Goal: Contribute content

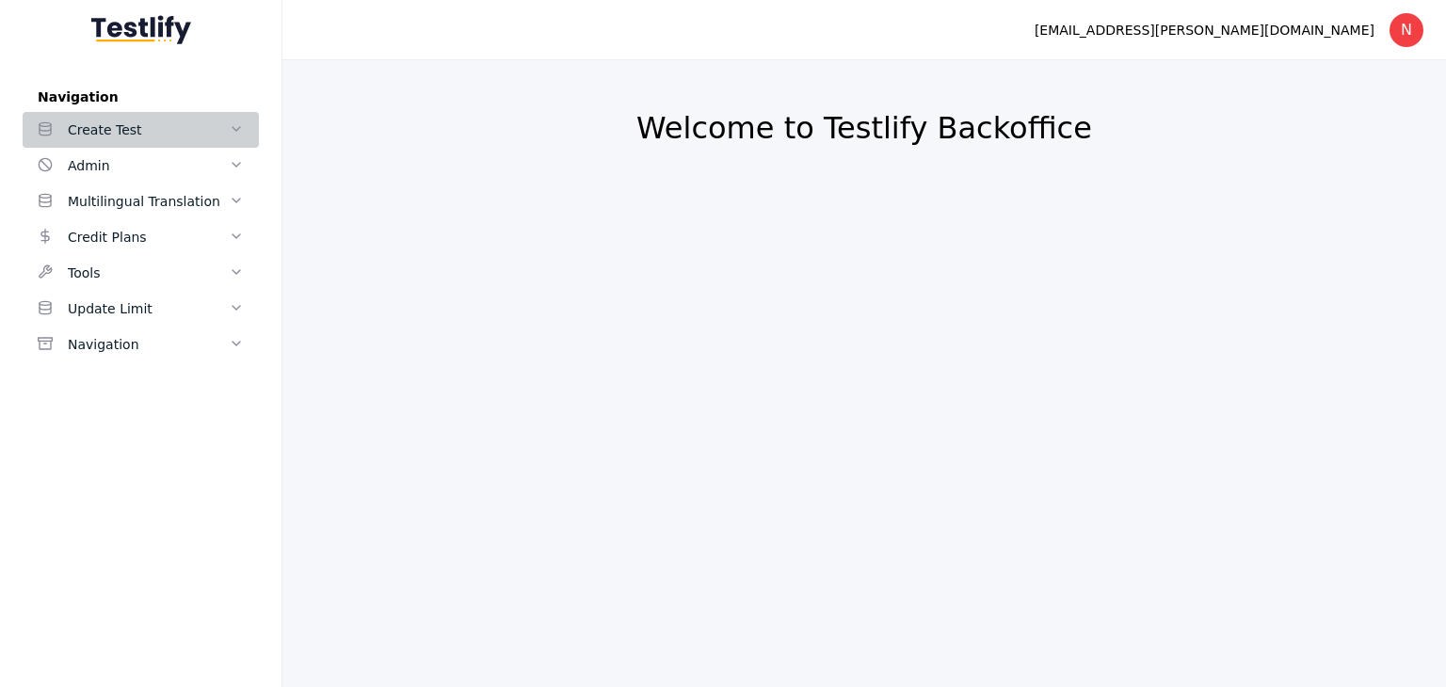
click at [125, 136] on div "Create Test" at bounding box center [148, 130] width 161 height 23
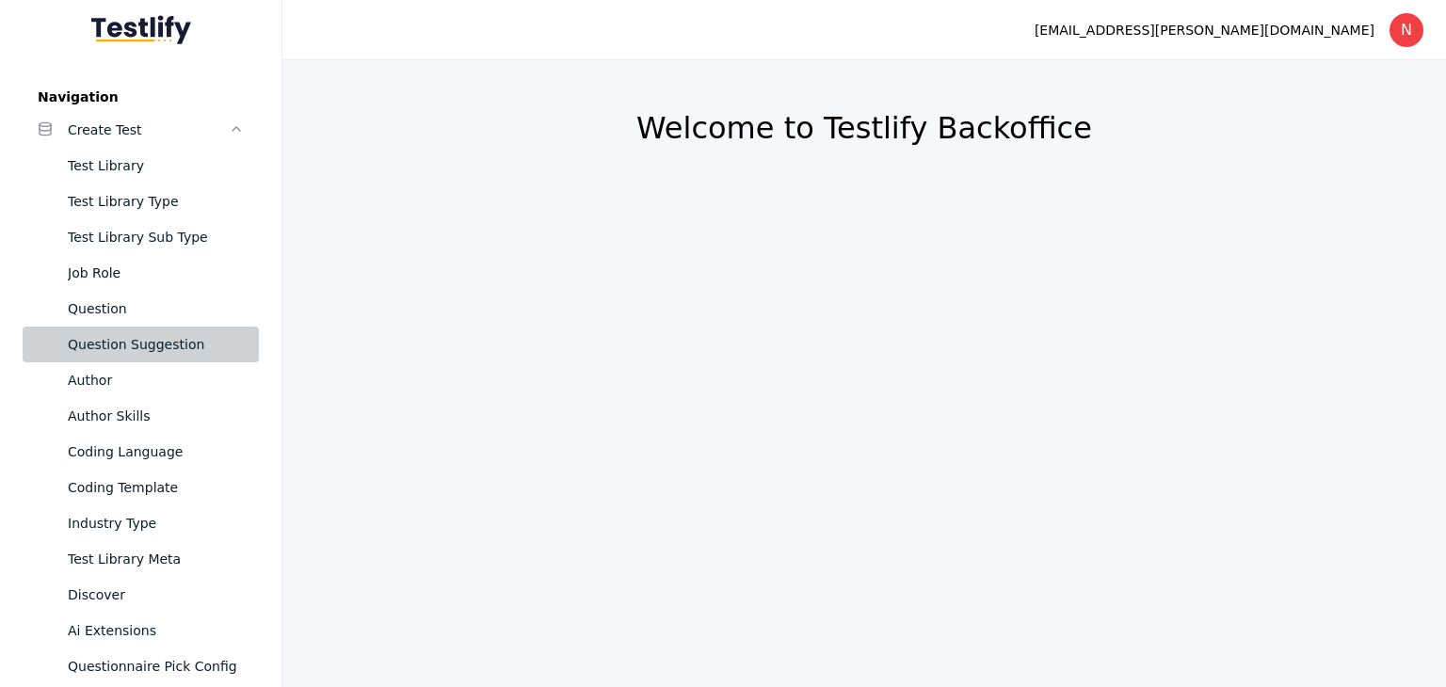
click at [128, 345] on div "Question Suggestion" at bounding box center [156, 344] width 176 height 23
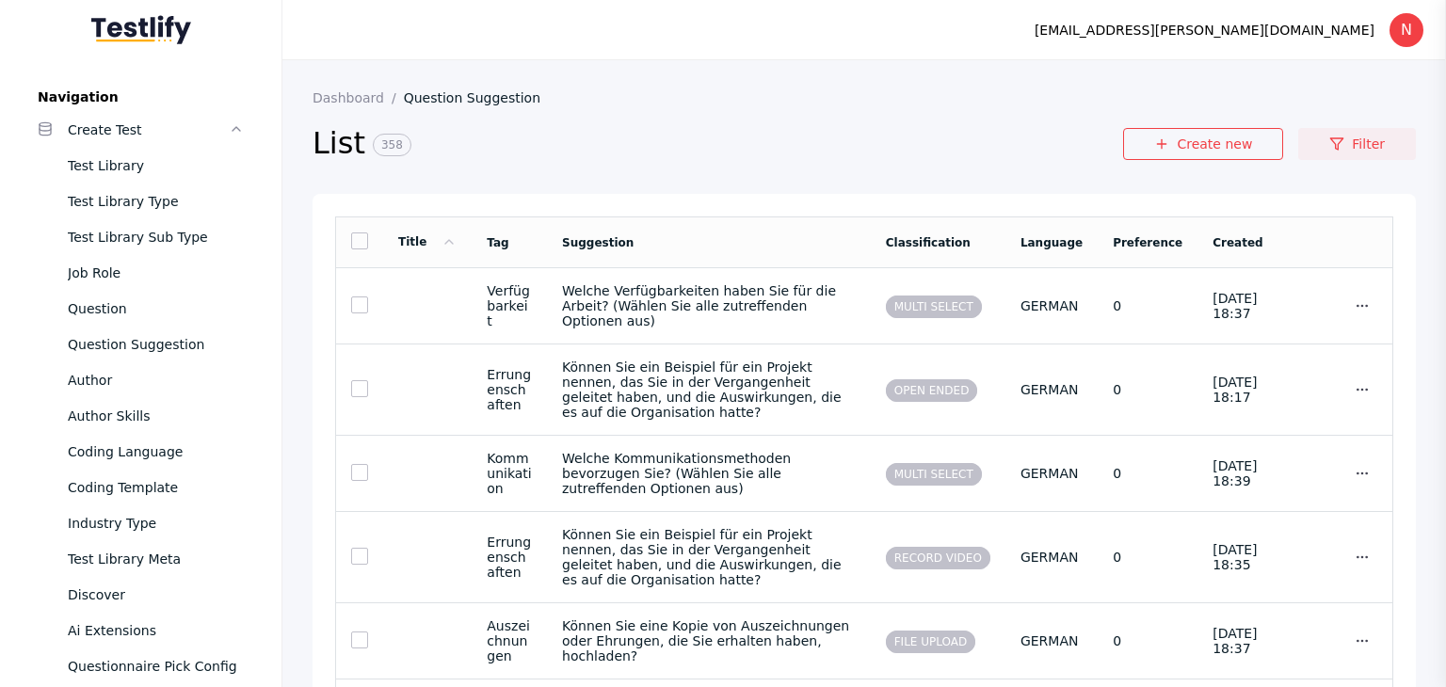
click at [1329, 149] on icon at bounding box center [1336, 143] width 15 height 15
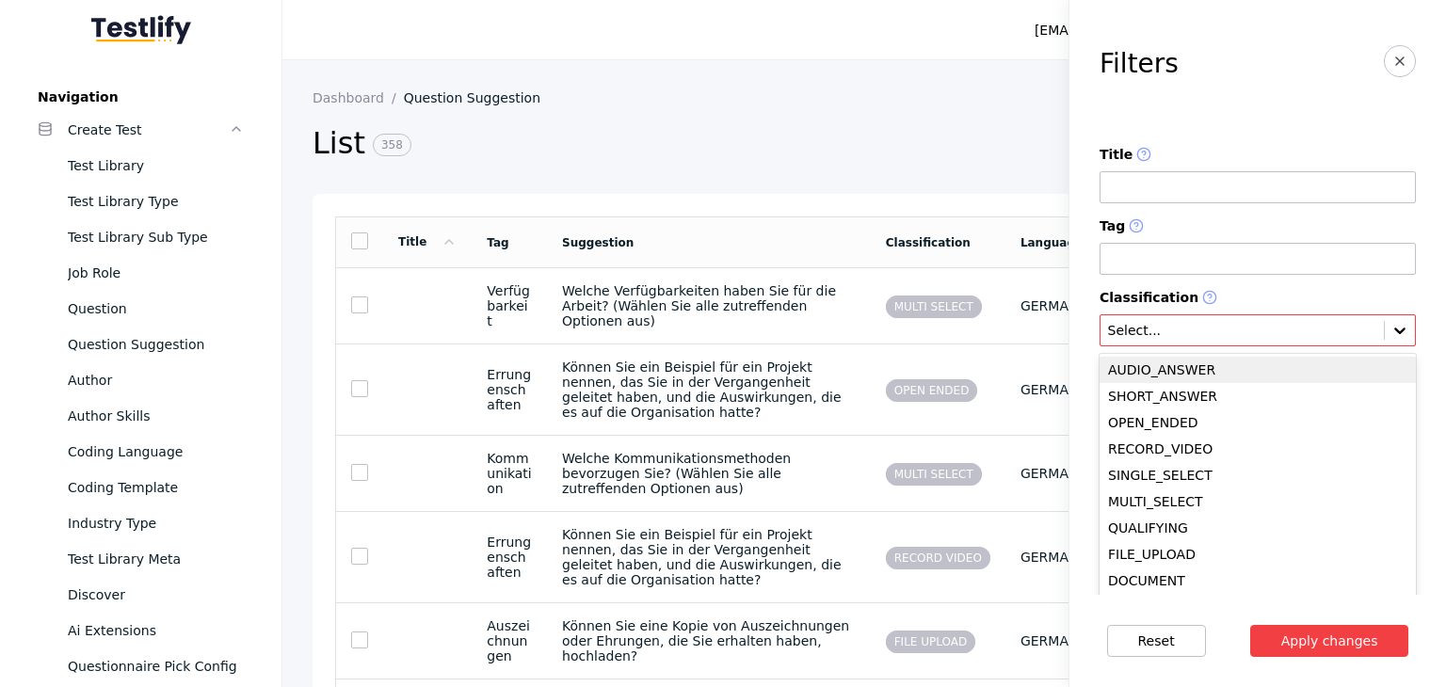
click at [1152, 335] on input "text" at bounding box center [1242, 331] width 272 height 15
click at [1145, 392] on div "SHORT_ANSWER" at bounding box center [1257, 396] width 316 height 26
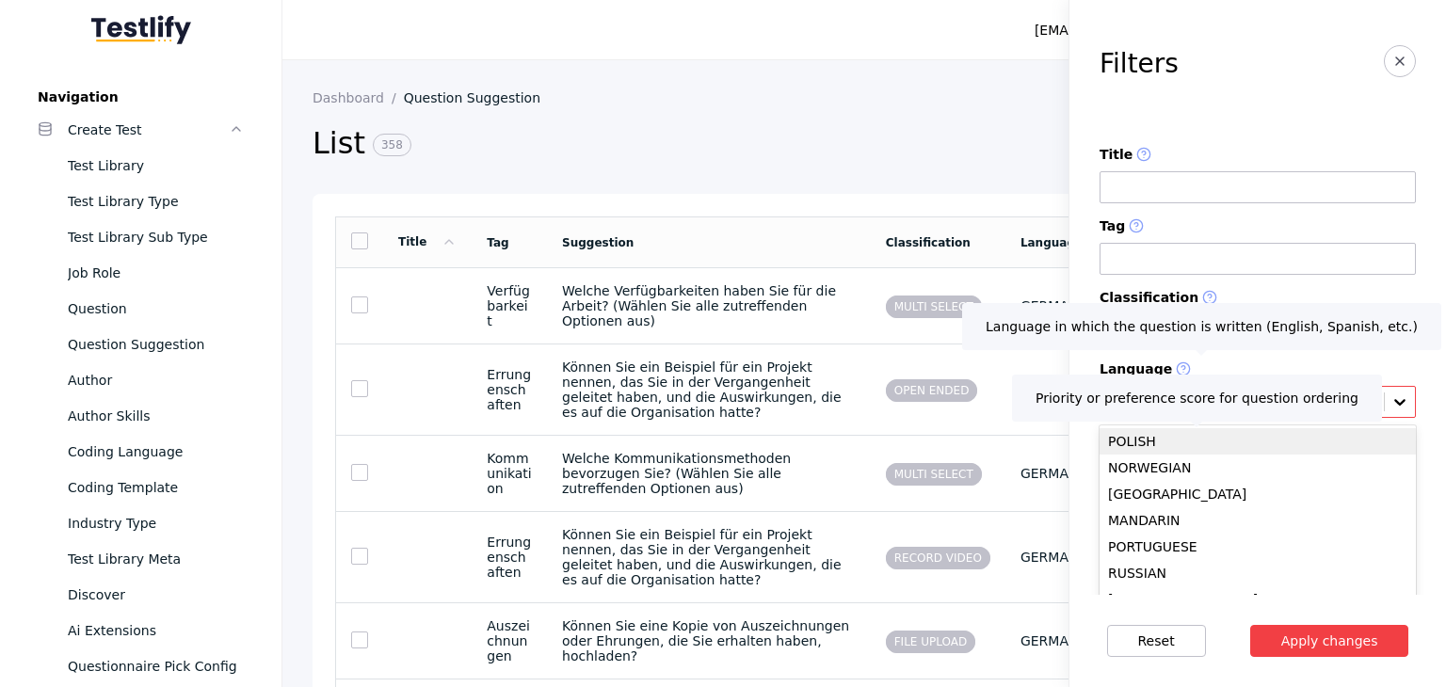
click at [1166, 405] on input "text" at bounding box center [1242, 402] width 272 height 15
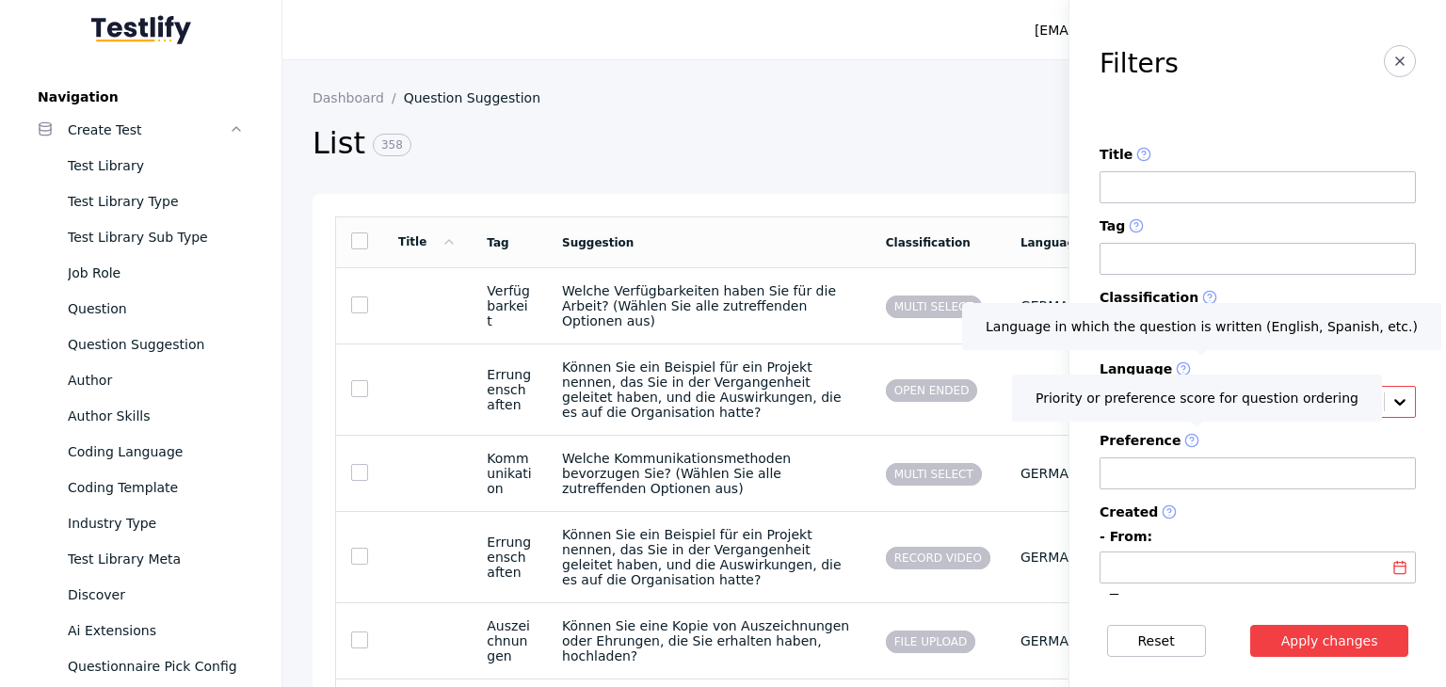
click at [1362, 411] on div "Select..." at bounding box center [1241, 401] width 283 height 19
type input "*****"
click at [1250, 625] on button "Apply changes" at bounding box center [1329, 641] width 159 height 32
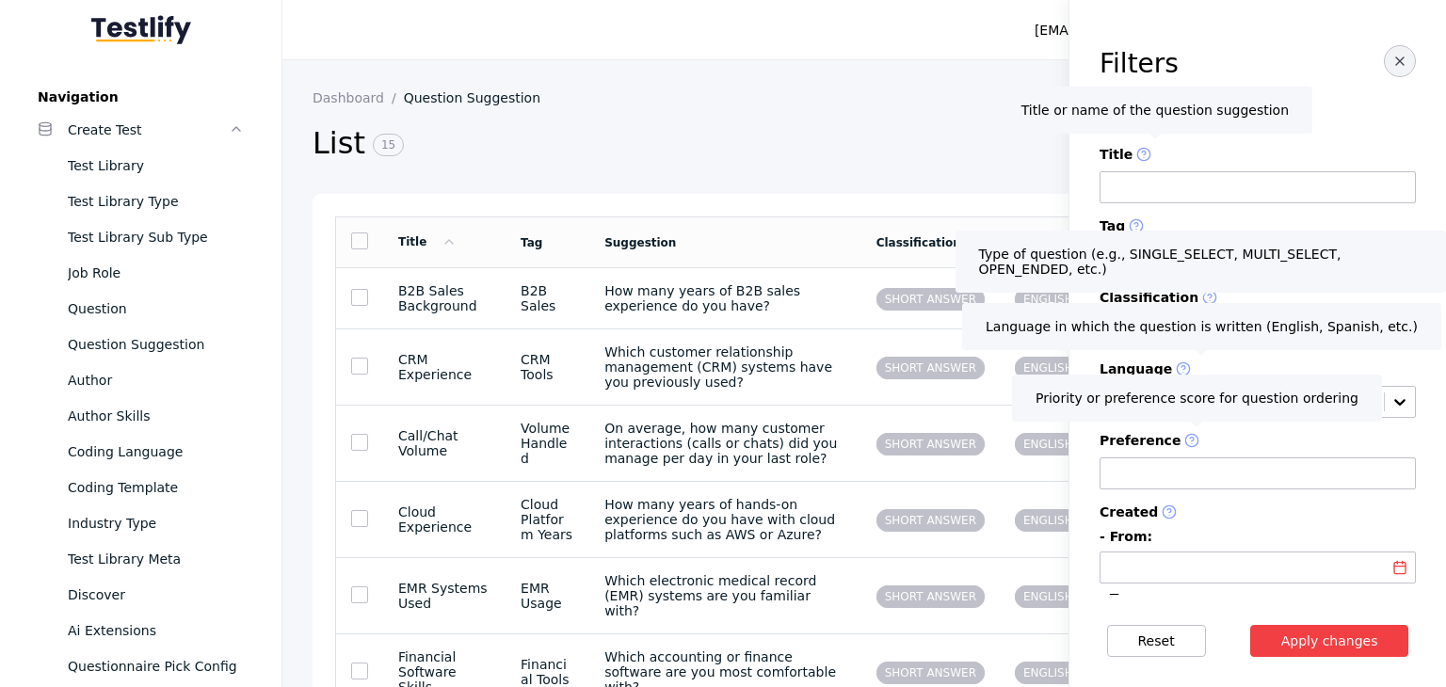
drag, startPoint x: 1401, startPoint y: 68, endPoint x: 1382, endPoint y: 61, distance: 19.9
click at [1382, 61] on section "Filters Title Tag Classification SHORT_ANSWER Language ENGLISH Preference Creat…" at bounding box center [1257, 297] width 376 height 595
click at [1392, 61] on icon "button" at bounding box center [1399, 61] width 15 height 15
